Goal: Information Seeking & Learning: Learn about a topic

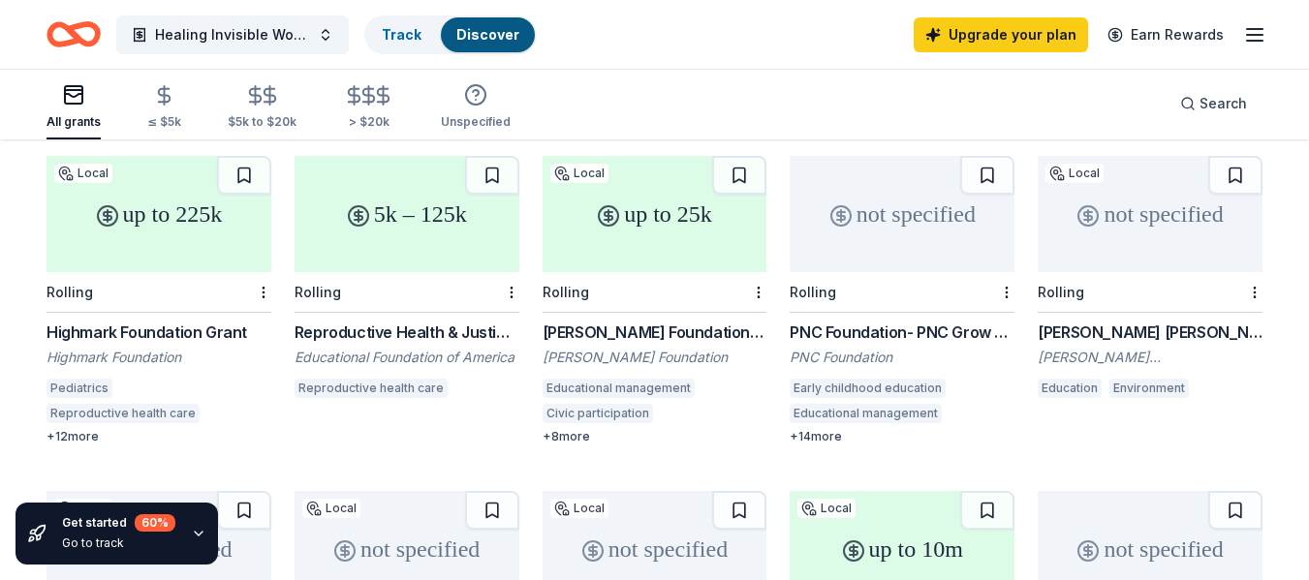
scroll to position [862, 0]
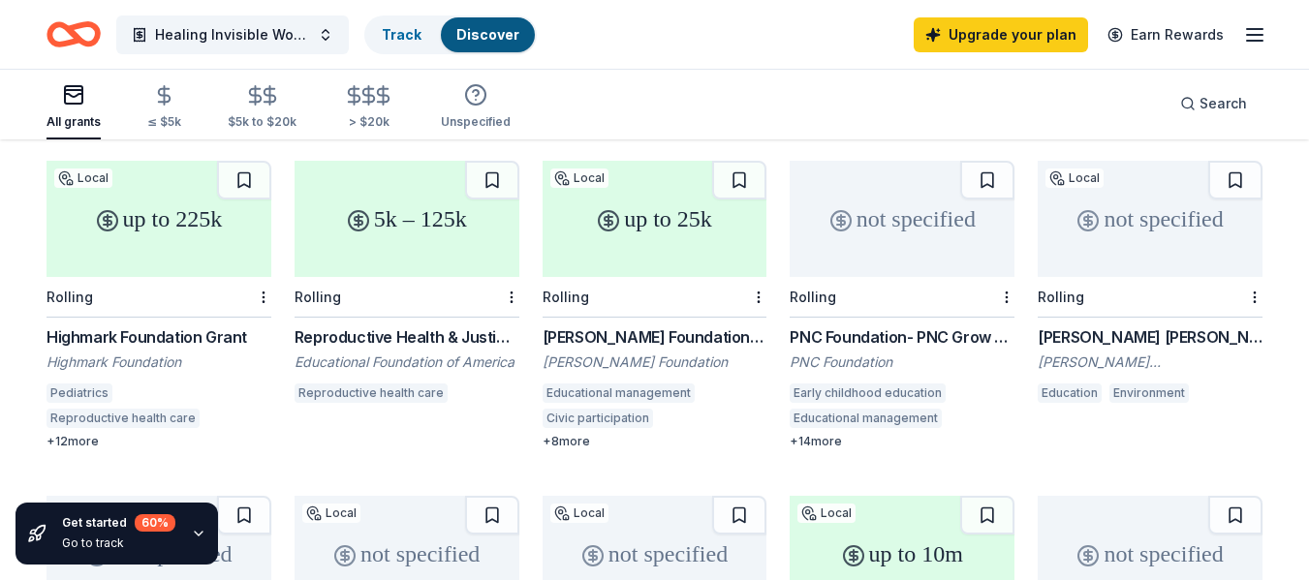
click at [96, 331] on div "Highmark Foundation Grant" at bounding box center [159, 337] width 225 height 23
click at [837, 339] on div "PNC Foundation- PNC Grow Up Great" at bounding box center [902, 337] width 225 height 23
click at [1100, 338] on div "[PERSON_NAME] [PERSON_NAME] Foundation Grant" at bounding box center [1150, 337] width 225 height 23
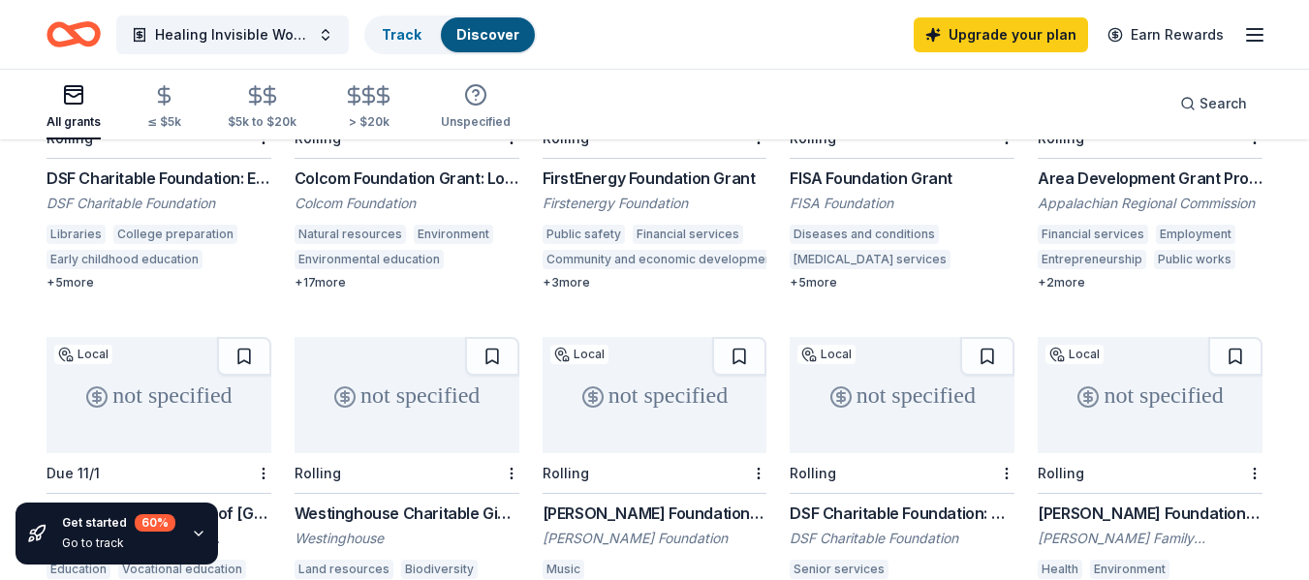
scroll to position [338, 0]
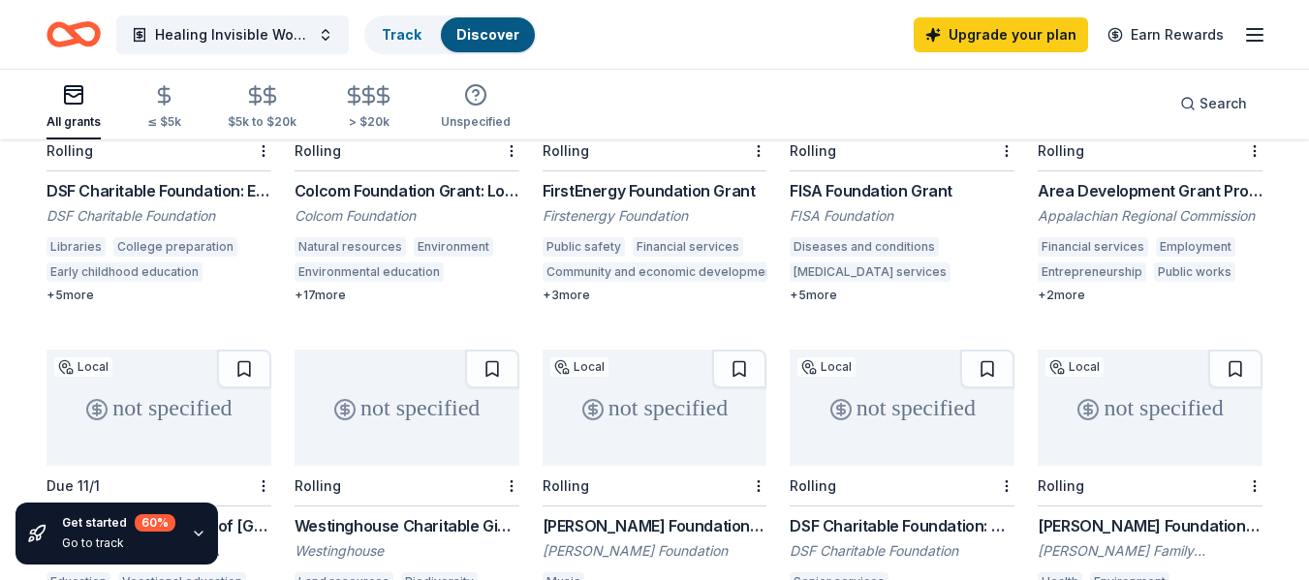
click at [118, 182] on div "DSF Charitable Foundation: Education Grant" at bounding box center [159, 190] width 225 height 23
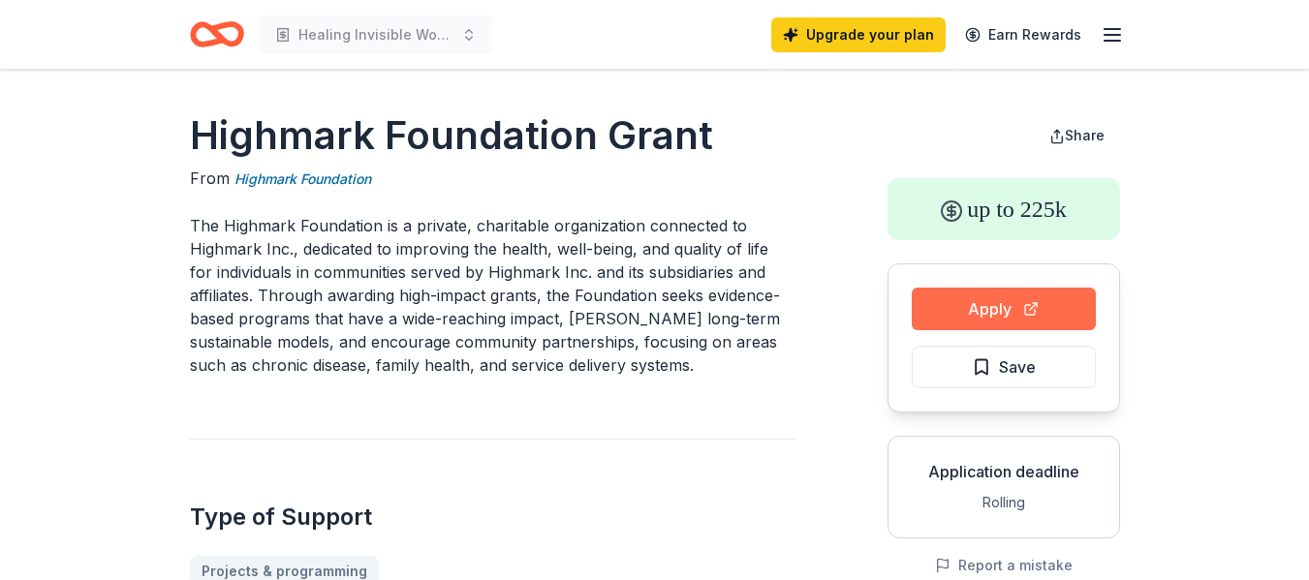
click at [970, 309] on button "Apply" at bounding box center [1004, 309] width 184 height 43
click at [982, 304] on button "Apply" at bounding box center [1004, 309] width 184 height 43
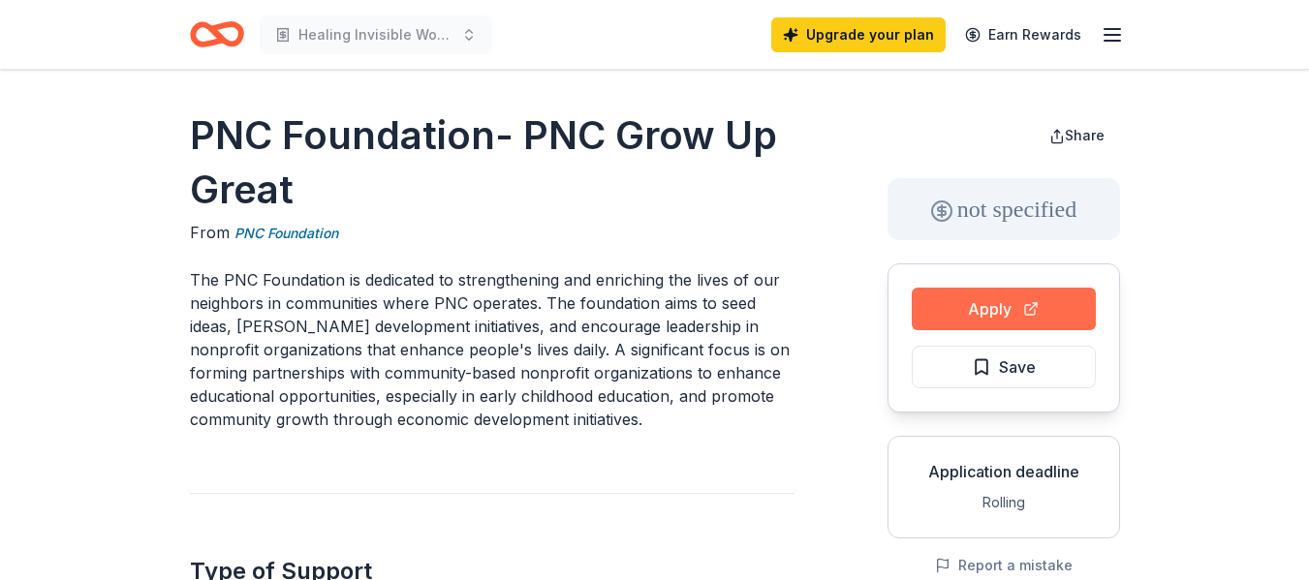
click at [993, 299] on button "Apply" at bounding box center [1004, 309] width 184 height 43
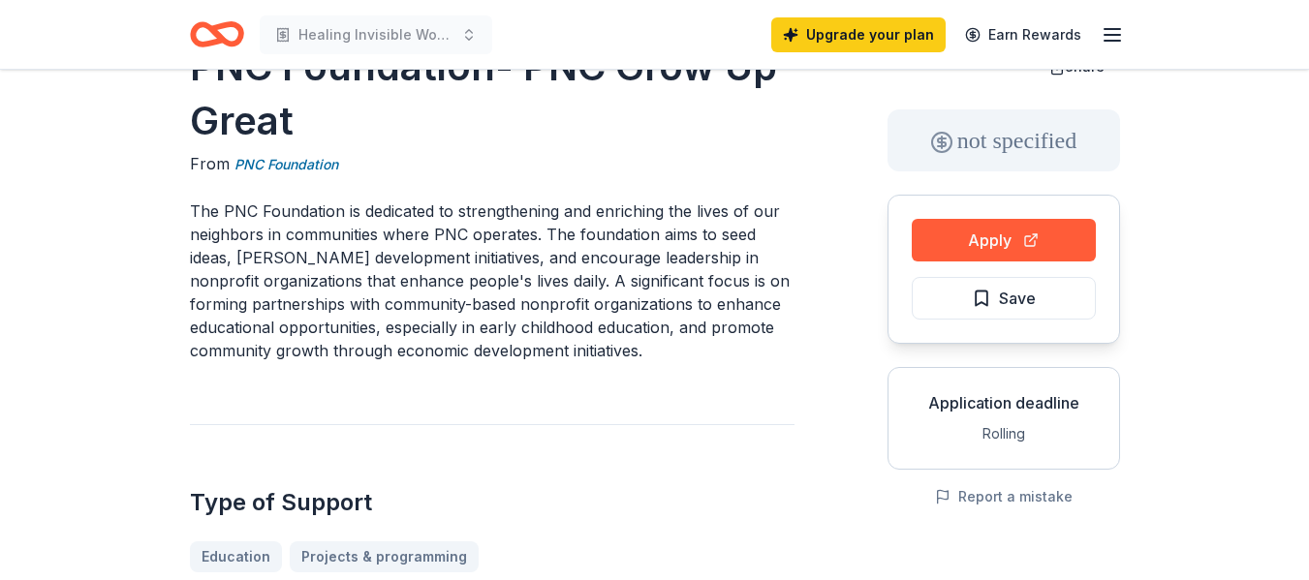
scroll to position [14, 0]
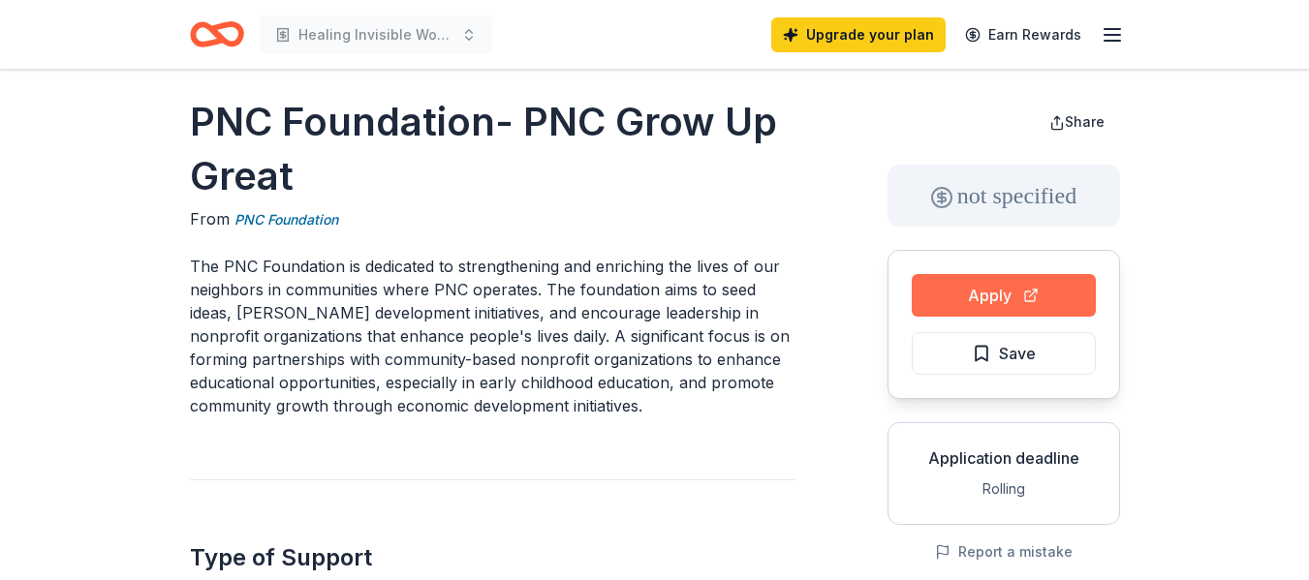
click at [953, 287] on button "Apply" at bounding box center [1004, 295] width 184 height 43
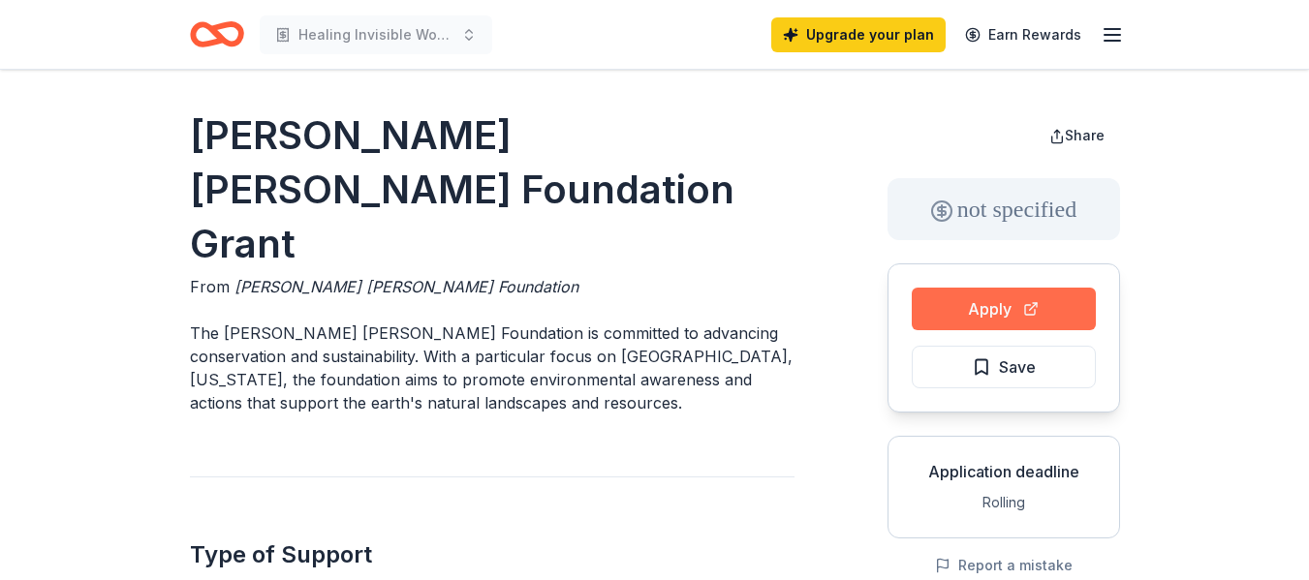
click at [954, 301] on button "Apply" at bounding box center [1004, 309] width 184 height 43
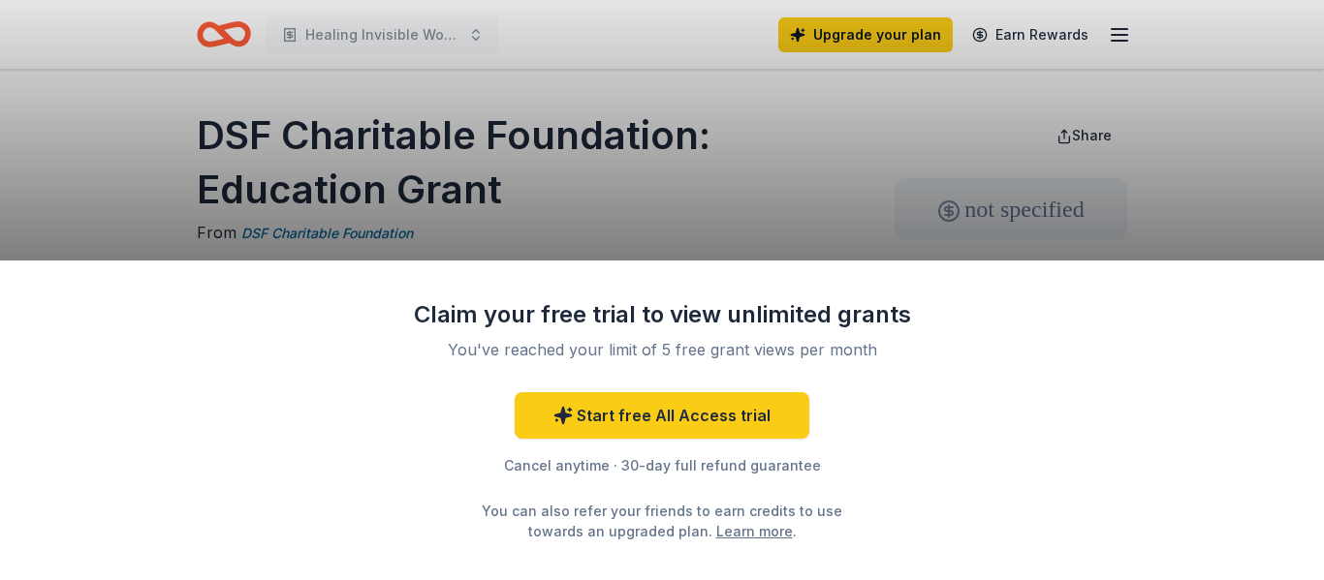
click at [726, 173] on div "Claim your free trial to view unlimited grants You've reached your limit of 5 f…" at bounding box center [662, 290] width 1324 height 580
